Goal: Information Seeking & Learning: Learn about a topic

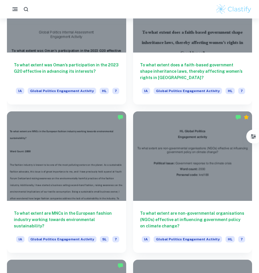
scroll to position [1009, 0]
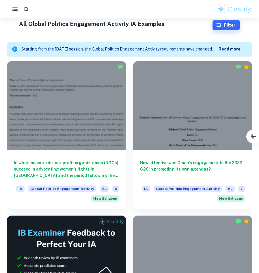
scroll to position [173, 0]
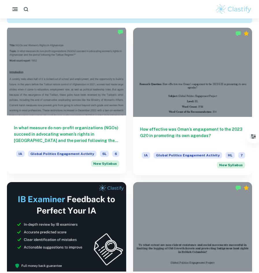
click at [63, 99] on div at bounding box center [66, 70] width 119 height 89
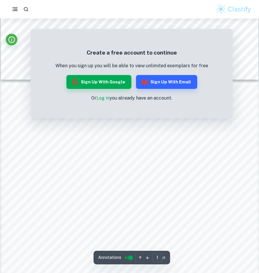
scroll to position [231, 0]
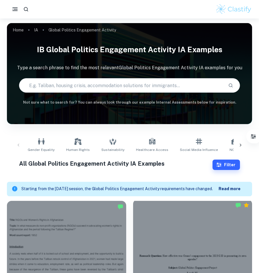
click at [214, 244] on div at bounding box center [192, 243] width 119 height 89
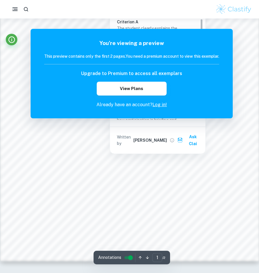
scroll to position [460, 0]
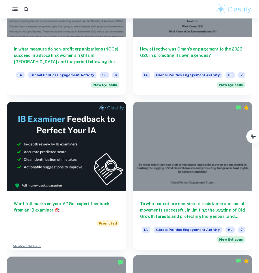
scroll to position [317, 0]
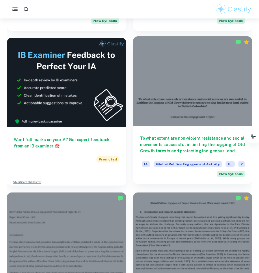
click at [172, 113] on div at bounding box center [192, 80] width 119 height 89
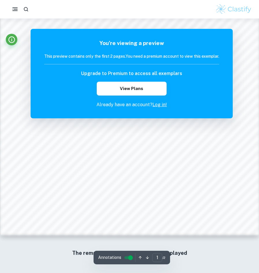
scroll to position [460, 0]
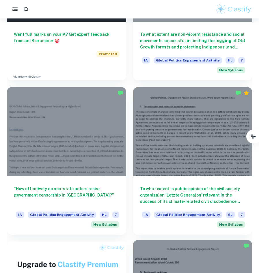
scroll to position [490, 0]
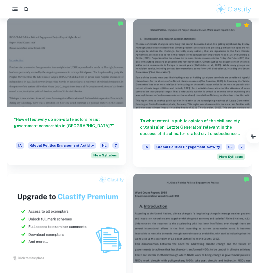
click at [50, 102] on div at bounding box center [66, 62] width 119 height 89
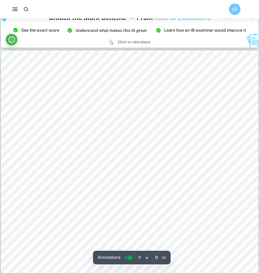
scroll to position [2825, 0]
type input "8"
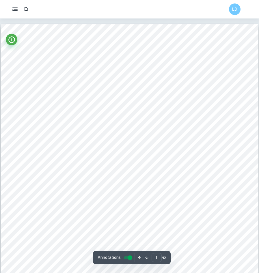
scroll to position [146, 0]
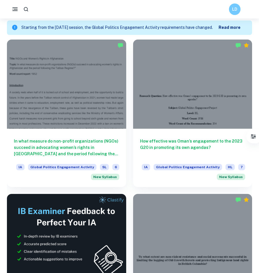
scroll to position [173, 0]
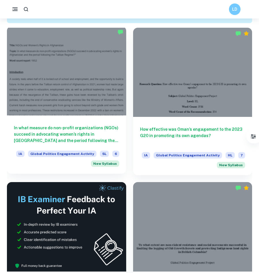
click at [104, 71] on div at bounding box center [66, 70] width 119 height 89
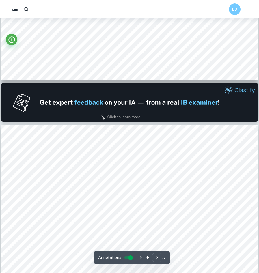
scroll to position [288, 0]
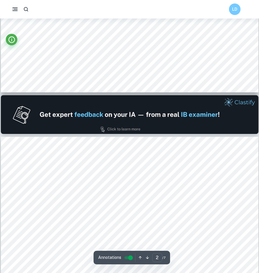
type input "1"
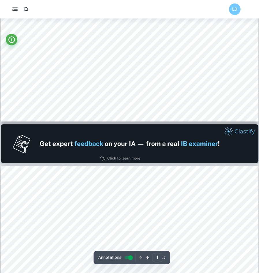
scroll to position [231, 0]
